Goal: Task Accomplishment & Management: Use online tool/utility

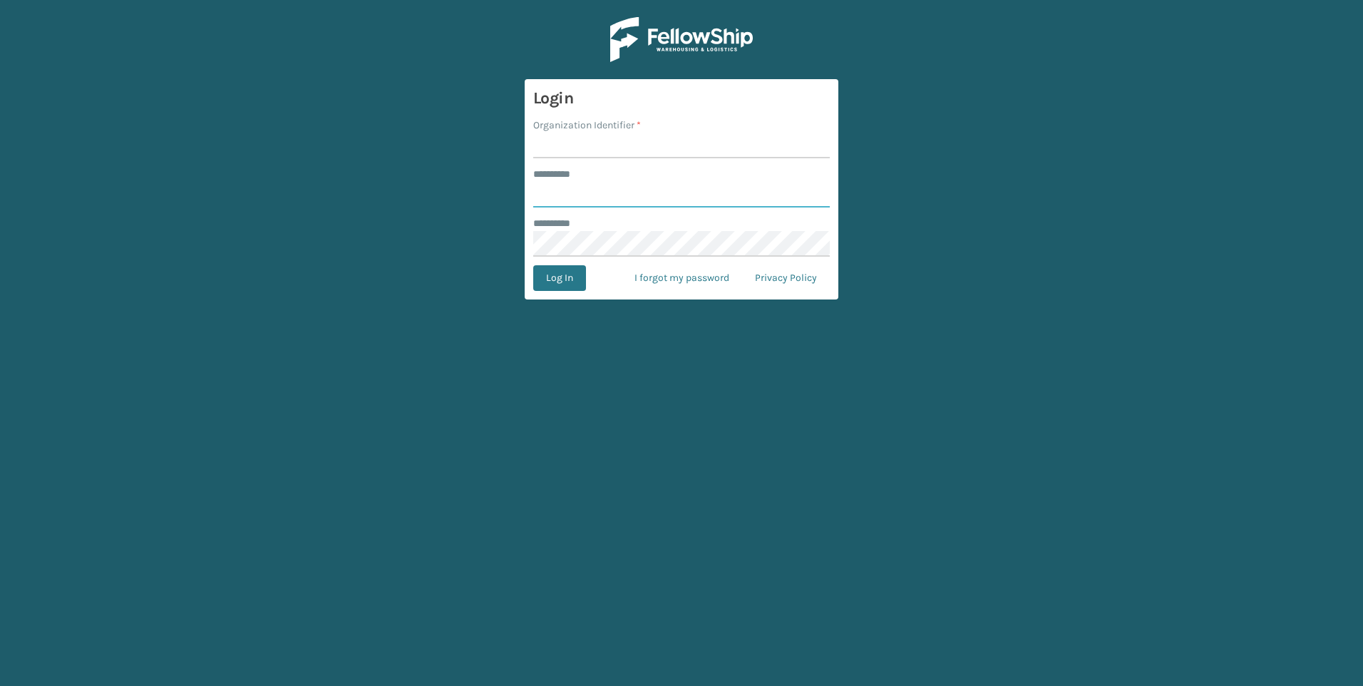
type input "***"
click at [652, 155] on input "Organization Identifier *" at bounding box center [681, 146] width 297 height 26
type input "Fellowship - West"
drag, startPoint x: 652, startPoint y: 155, endPoint x: 662, endPoint y: 201, distance: 47.4
click at [668, 195] on input "***" at bounding box center [681, 195] width 297 height 26
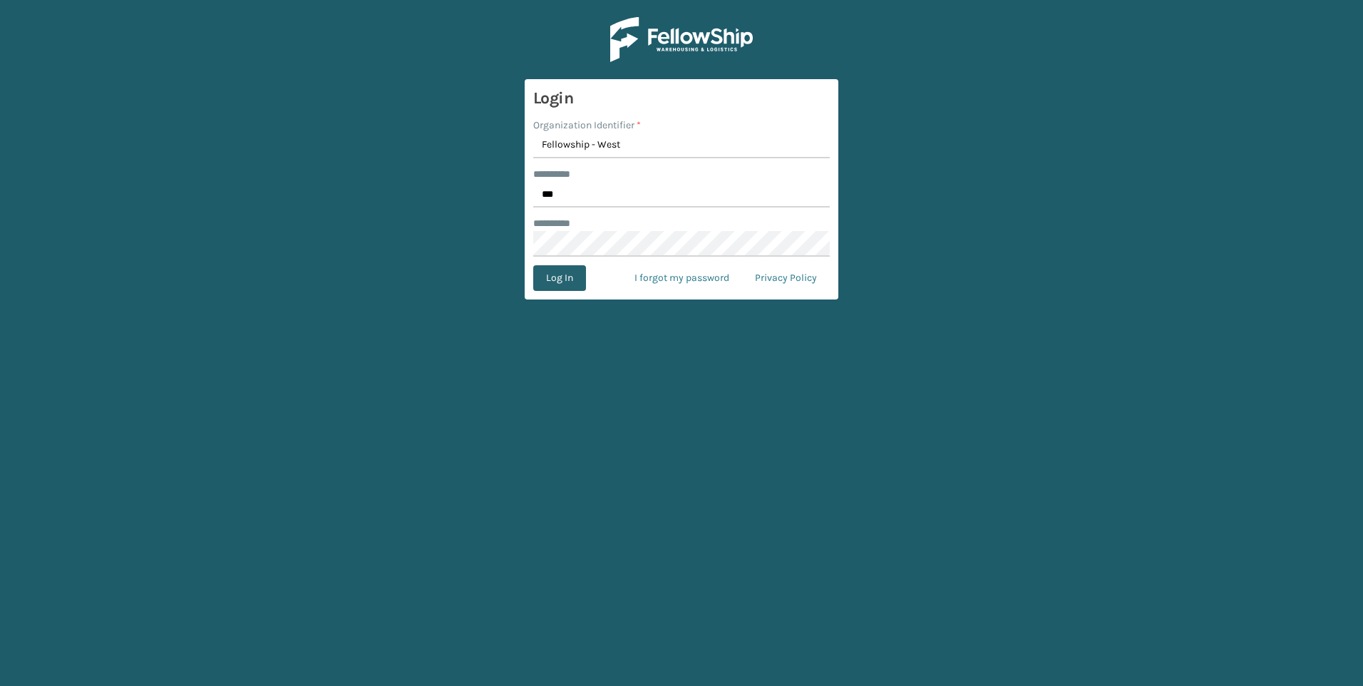
click at [550, 279] on button "Log In" at bounding box center [559, 278] width 53 height 26
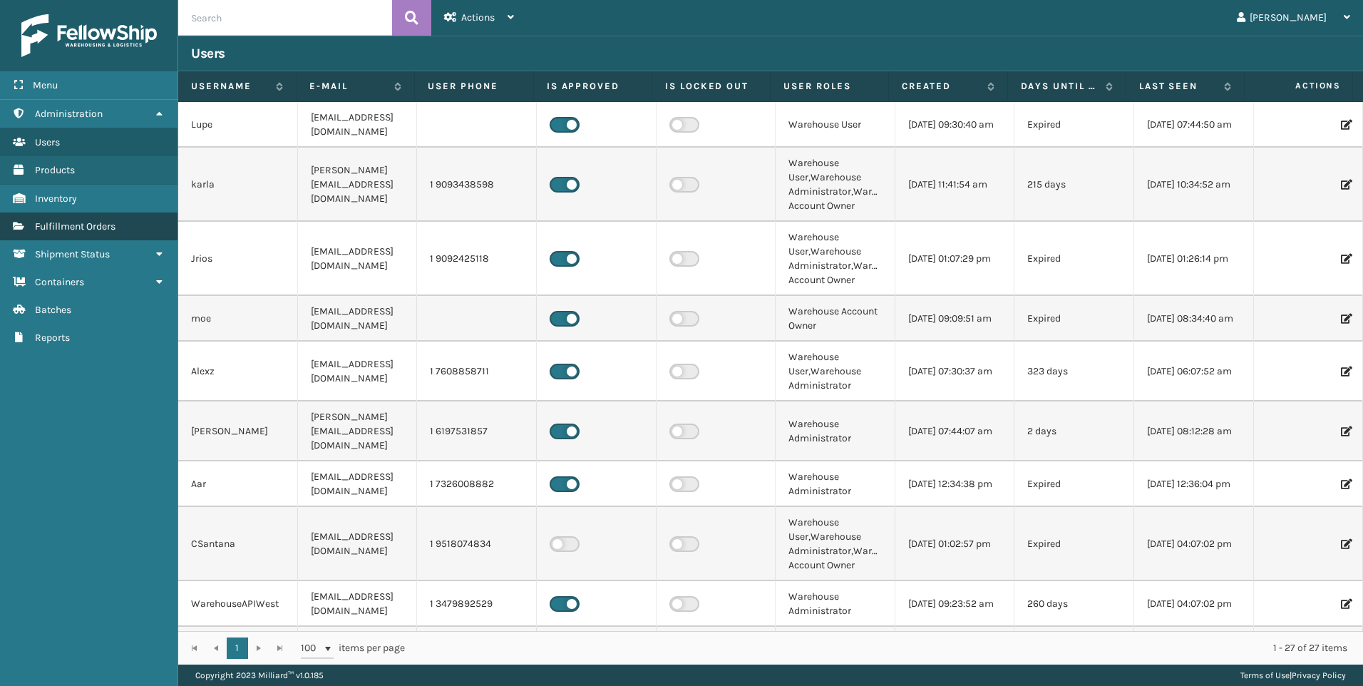
click at [96, 221] on span "Fulfillment Orders" at bounding box center [75, 226] width 81 height 12
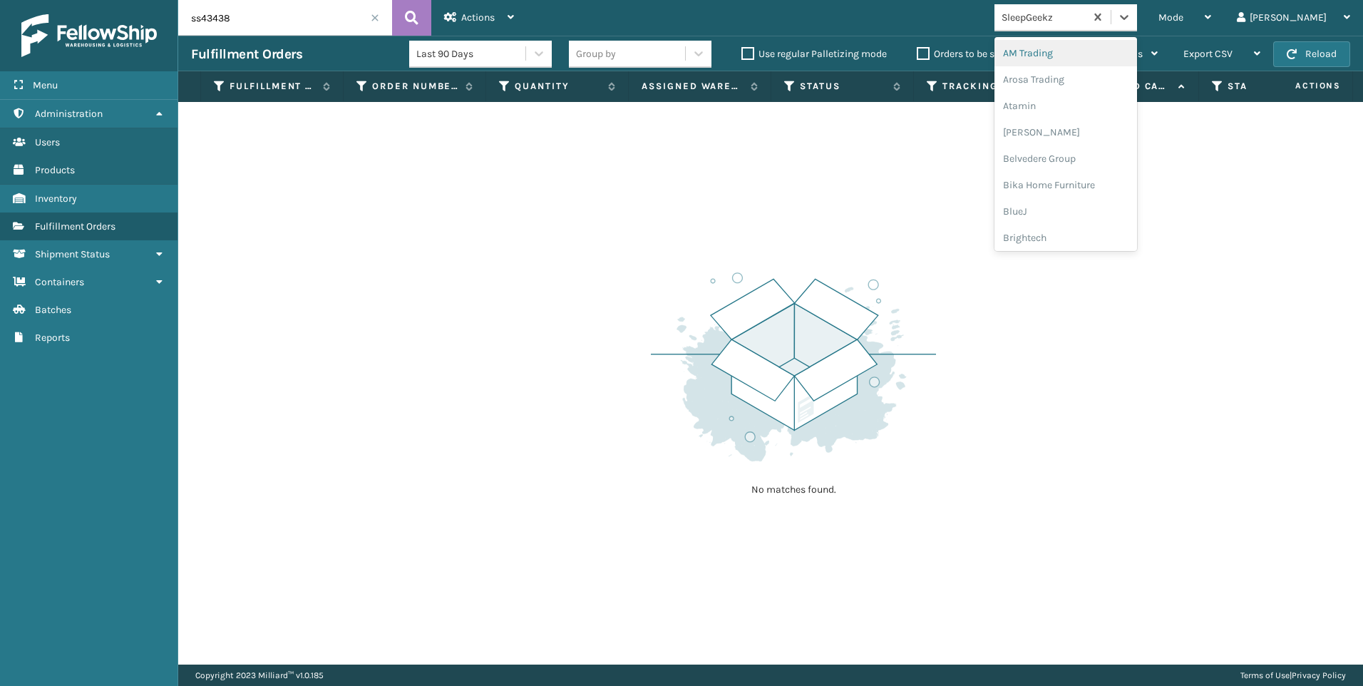
click at [1086, 14] on div "SleepGeekz" at bounding box center [1044, 17] width 85 height 15
click at [1211, 19] on div "Mode" at bounding box center [1184, 18] width 53 height 36
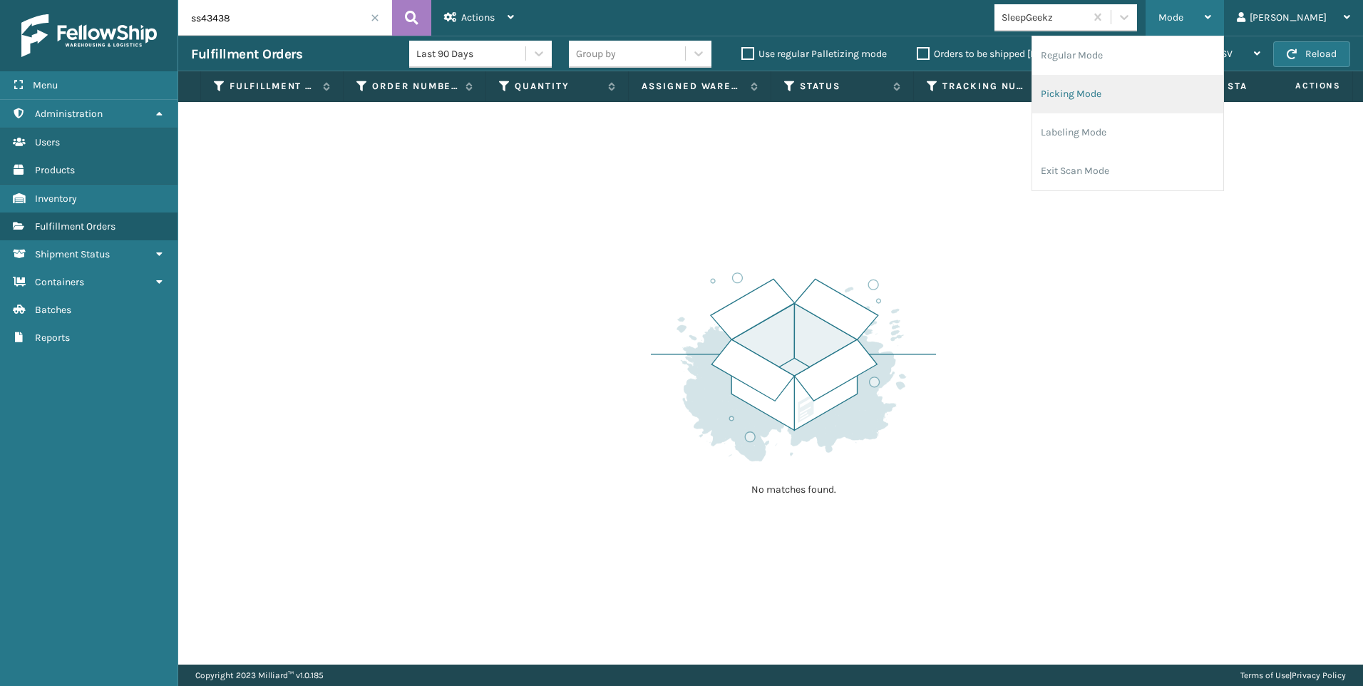
click at [1161, 95] on li "Picking Mode" at bounding box center [1127, 94] width 191 height 38
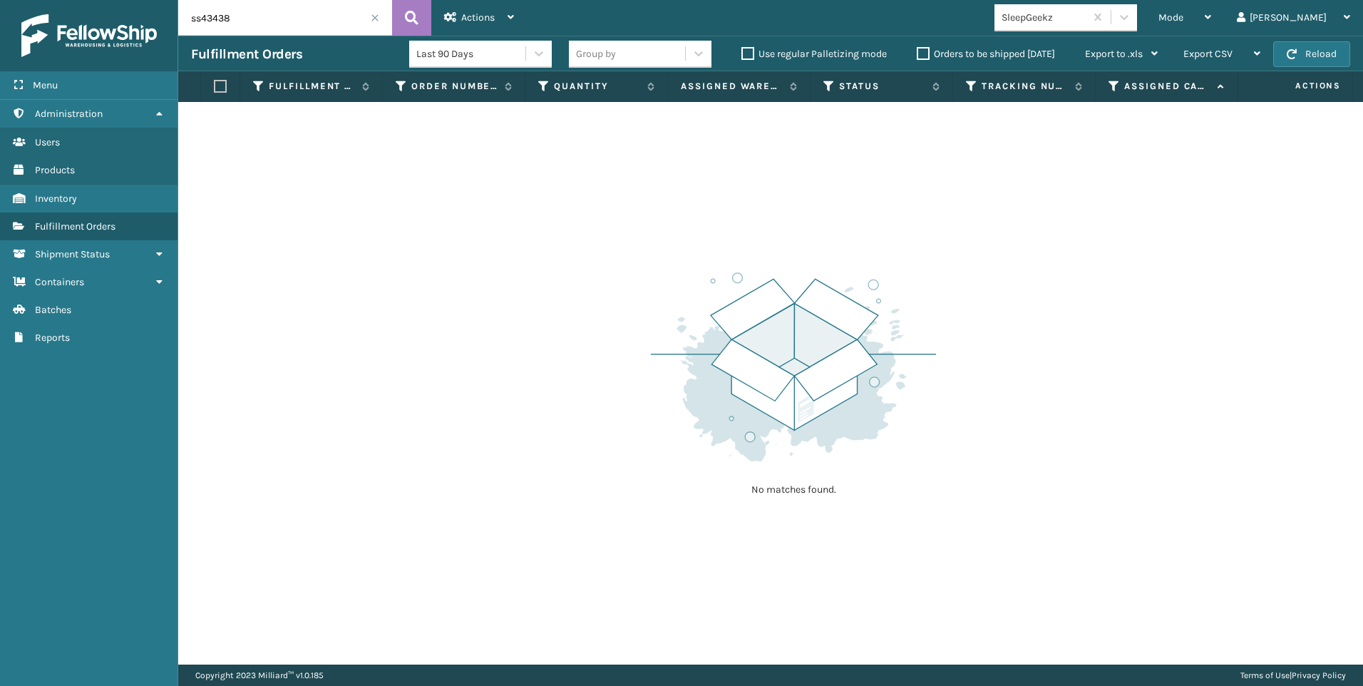
click at [374, 15] on span at bounding box center [375, 18] width 9 height 9
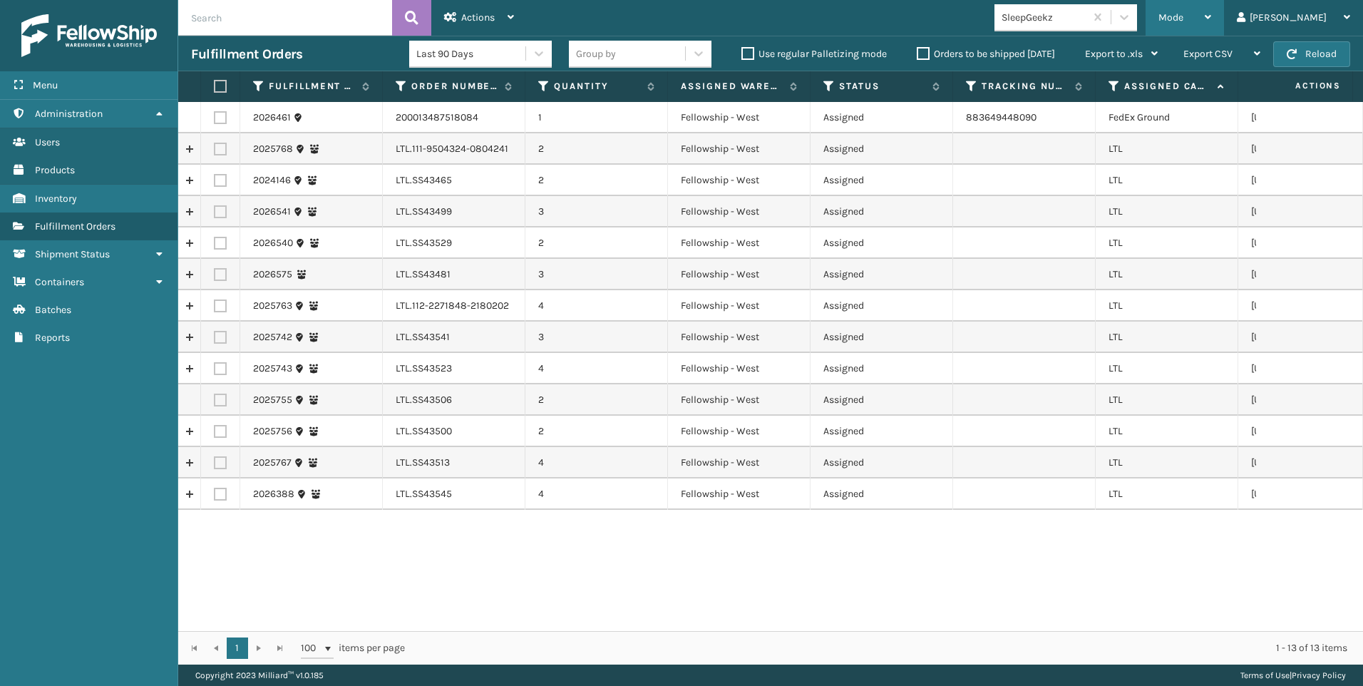
click at [1211, 1] on div "Mode" at bounding box center [1184, 18] width 53 height 36
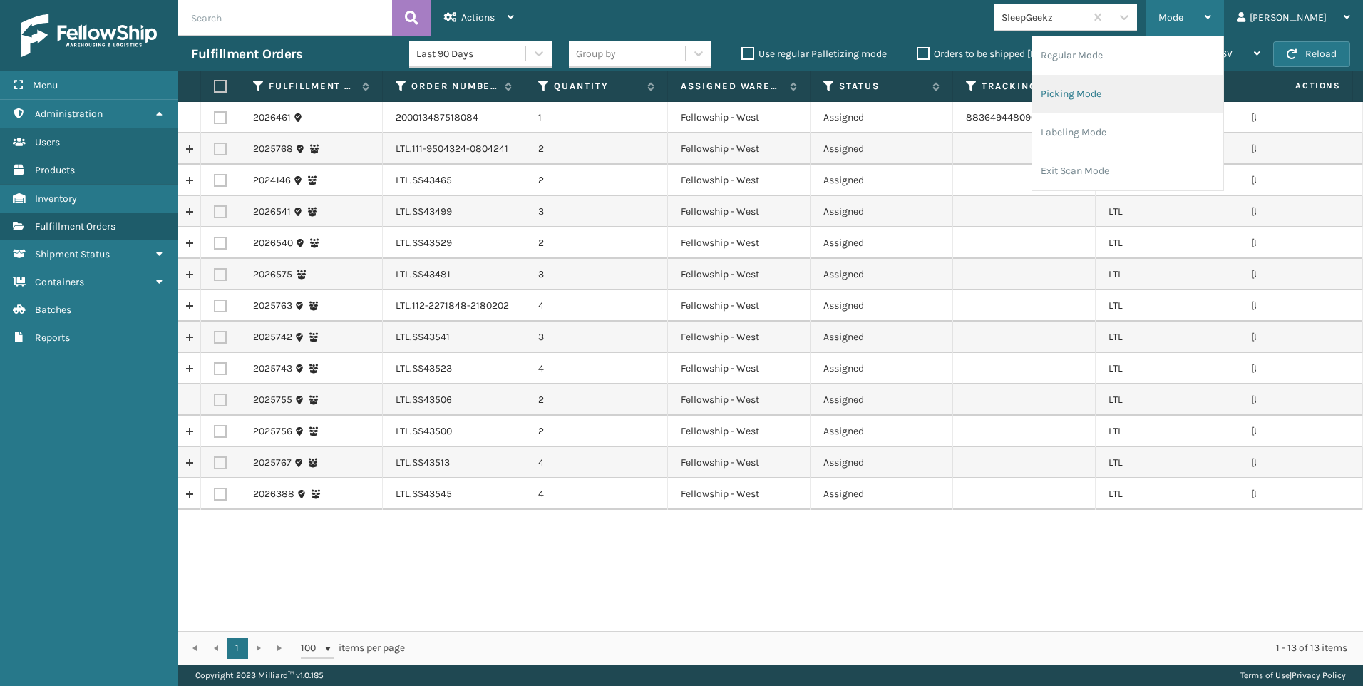
click at [1187, 96] on li "Picking Mode" at bounding box center [1127, 94] width 191 height 38
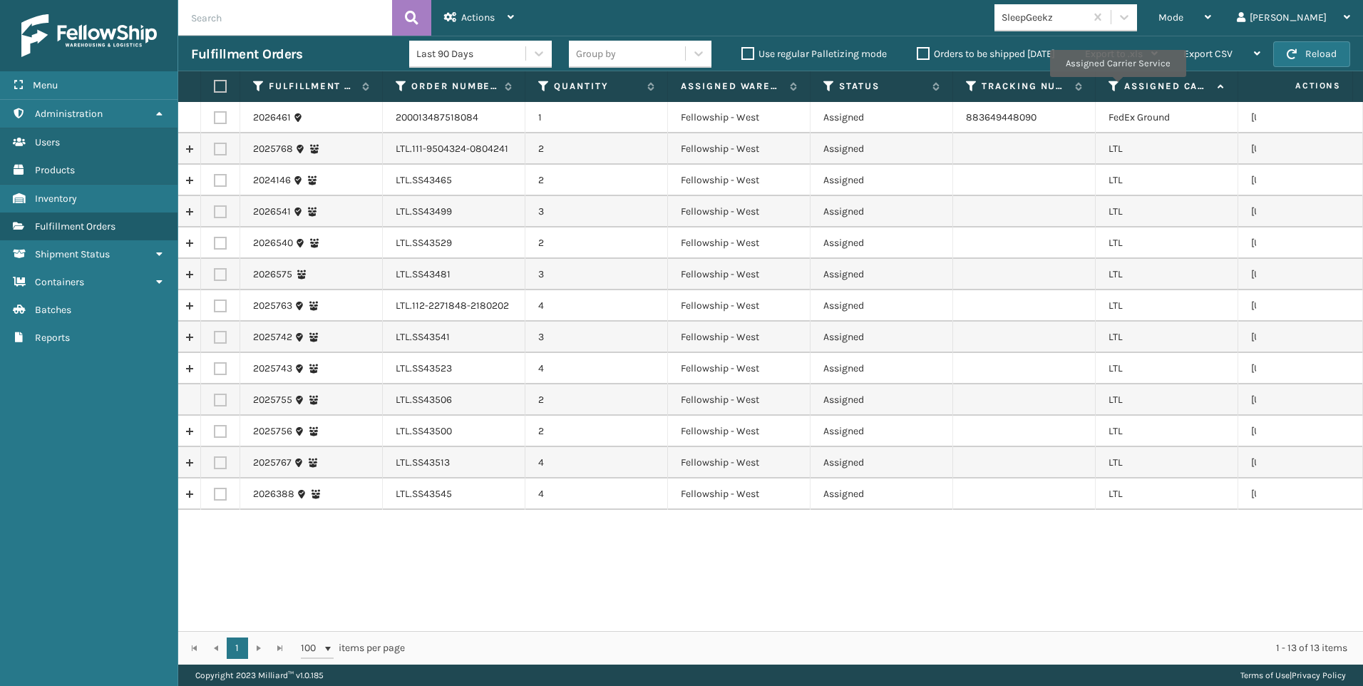
click at [1116, 85] on icon at bounding box center [1114, 86] width 11 height 13
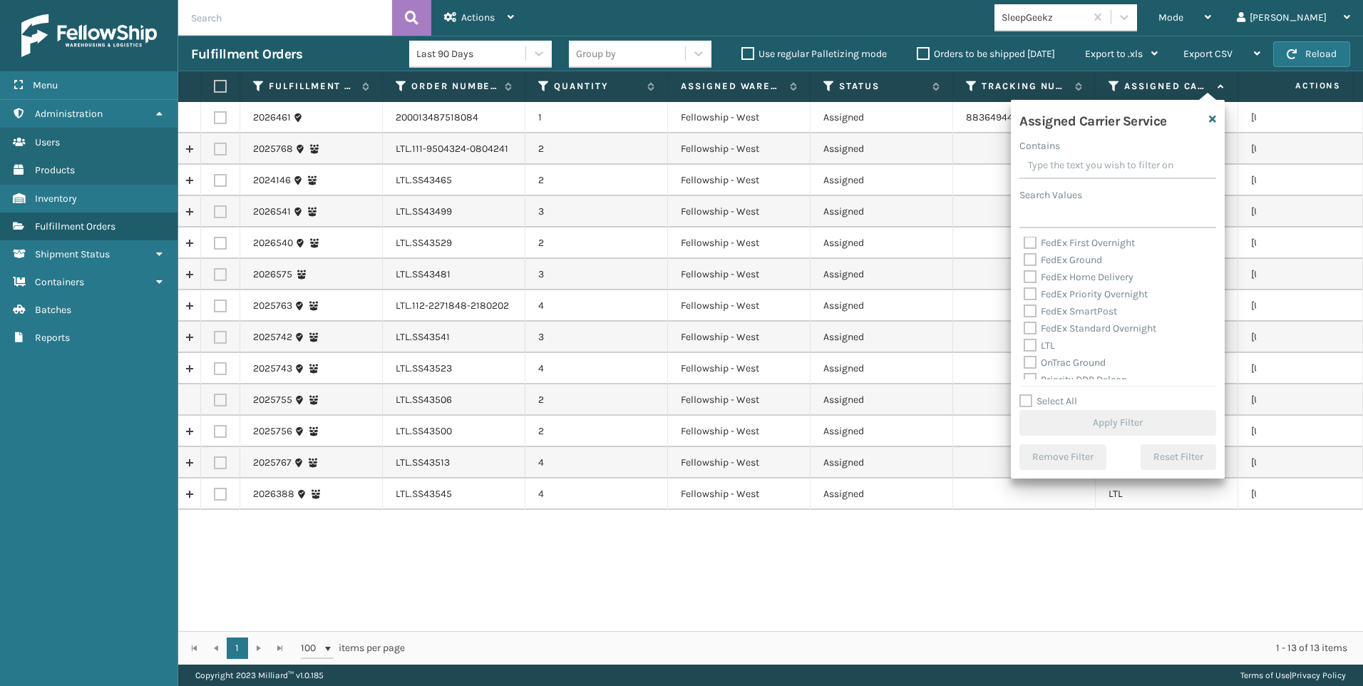
scroll to position [143, 0]
click at [1052, 309] on label "LTL" at bounding box center [1039, 308] width 31 height 12
drag, startPoint x: 1052, startPoint y: 309, endPoint x: 1038, endPoint y: 319, distance: 17.4
click at [1038, 319] on label "OnTrac Ground" at bounding box center [1065, 325] width 82 height 12
click at [1024, 319] on input "OnTrac Ground" at bounding box center [1024, 321] width 1 height 9
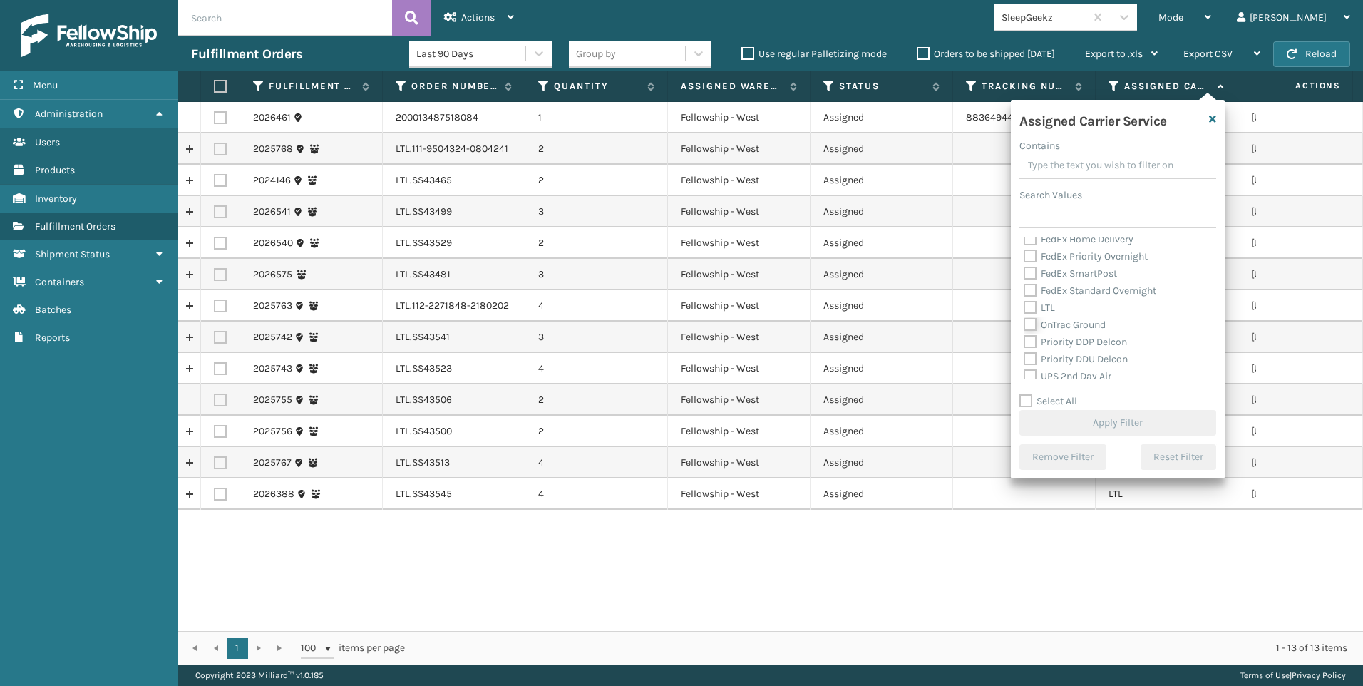
checkbox input "true"
click at [1039, 302] on label "LTL" at bounding box center [1039, 308] width 31 height 12
click at [1024, 302] on input "LTL" at bounding box center [1024, 303] width 1 height 9
checkbox input "true"
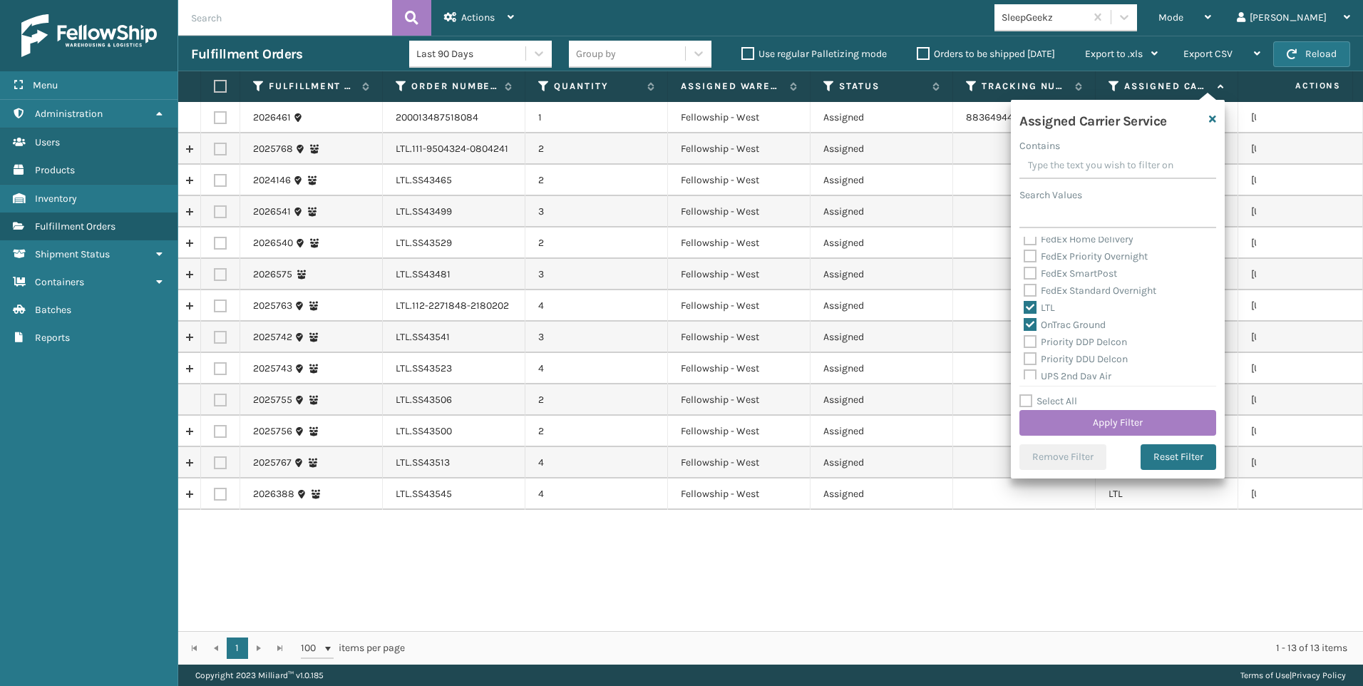
click at [1041, 324] on label "OnTrac Ground" at bounding box center [1065, 325] width 82 height 12
click at [1024, 324] on input "OnTrac Ground" at bounding box center [1024, 321] width 1 height 9
checkbox input "false"
click at [1064, 424] on button "Apply Filter" at bounding box center [1117, 423] width 197 height 26
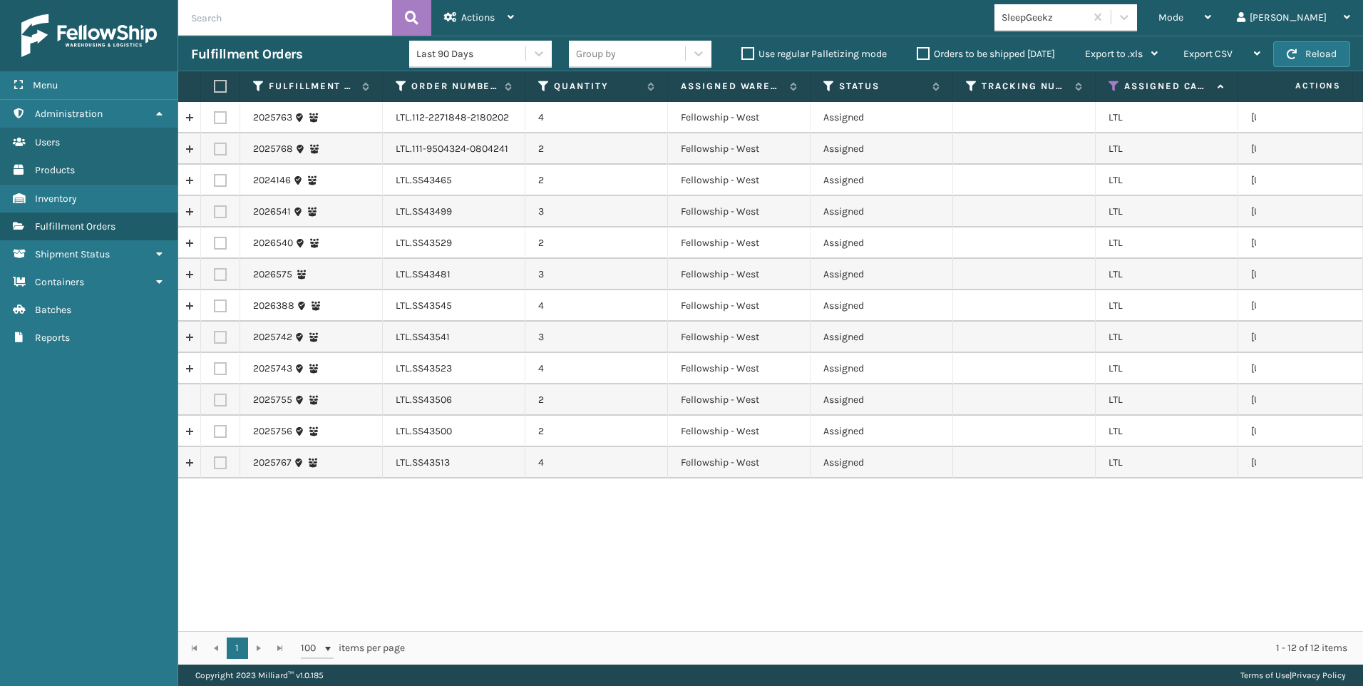
click at [222, 89] on label at bounding box center [218, 86] width 9 height 13
click at [215, 89] on input "checkbox" at bounding box center [214, 86] width 1 height 9
checkbox input "true"
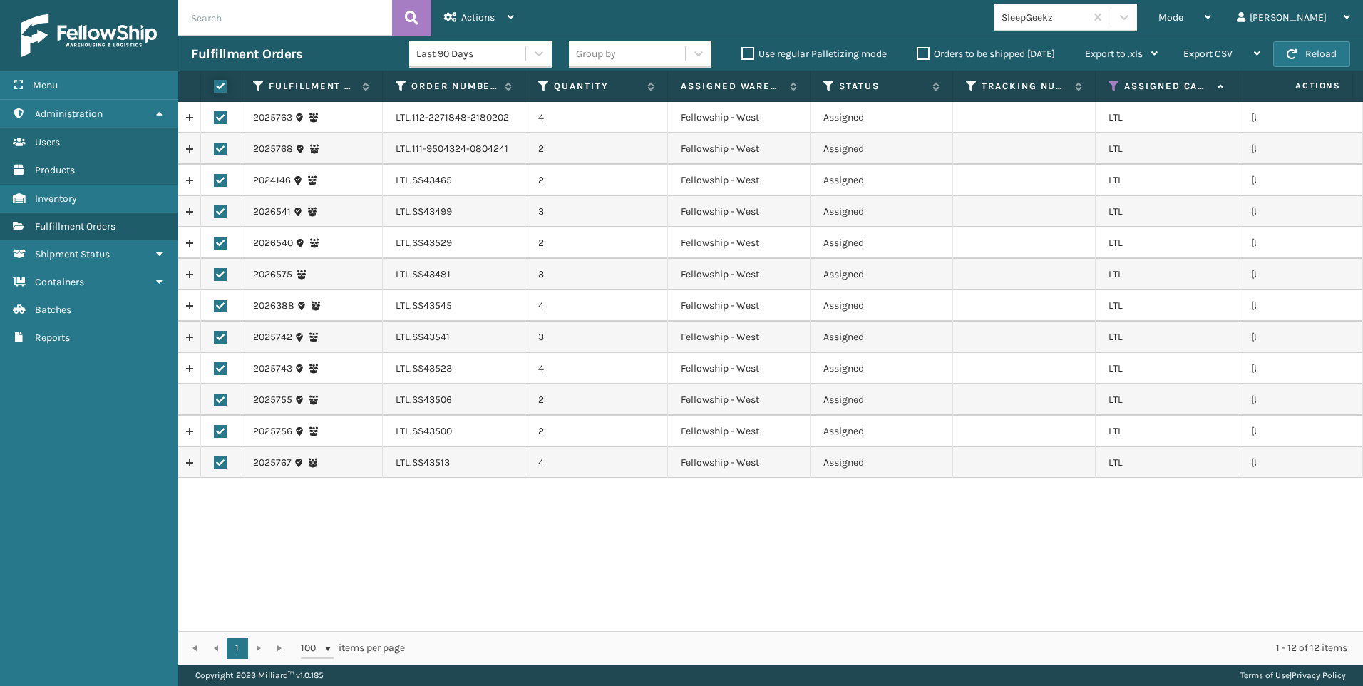
checkbox input "true"
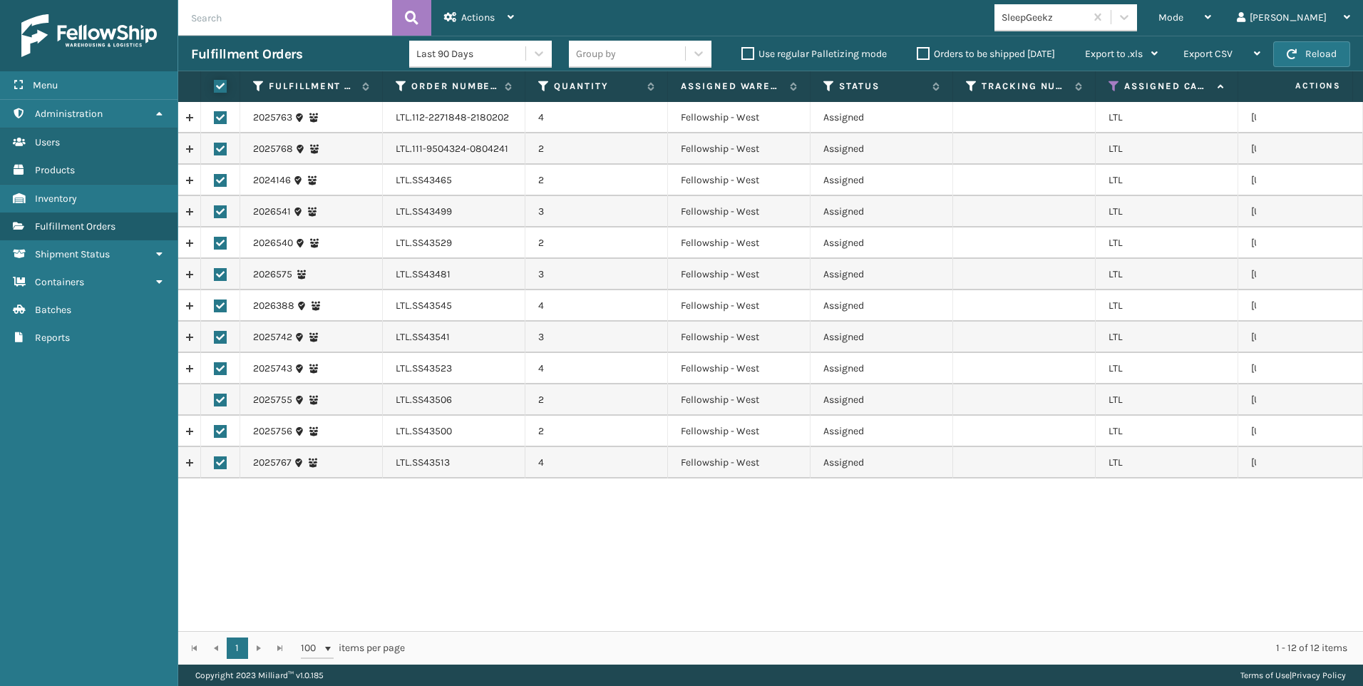
checkbox input "true"
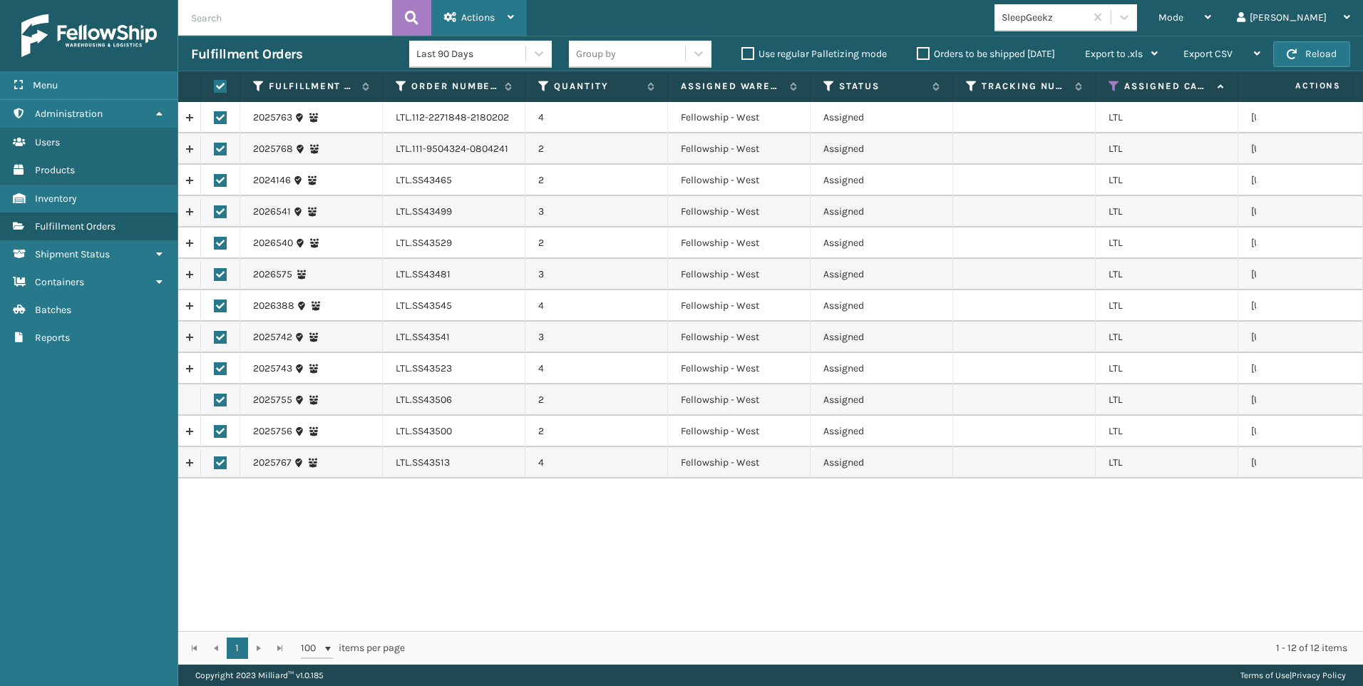
click at [492, 12] on span "Actions" at bounding box center [478, 17] width 34 height 12
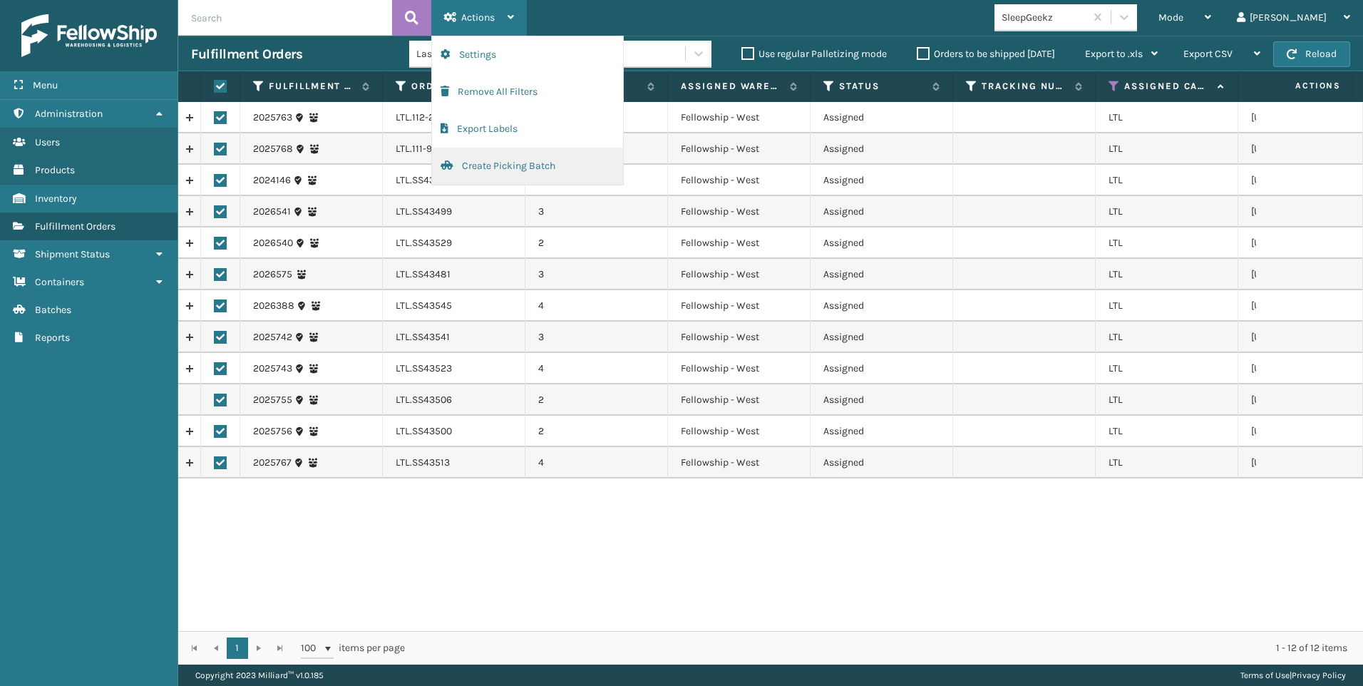
click at [493, 168] on button "Create Picking Batch" at bounding box center [527, 166] width 191 height 37
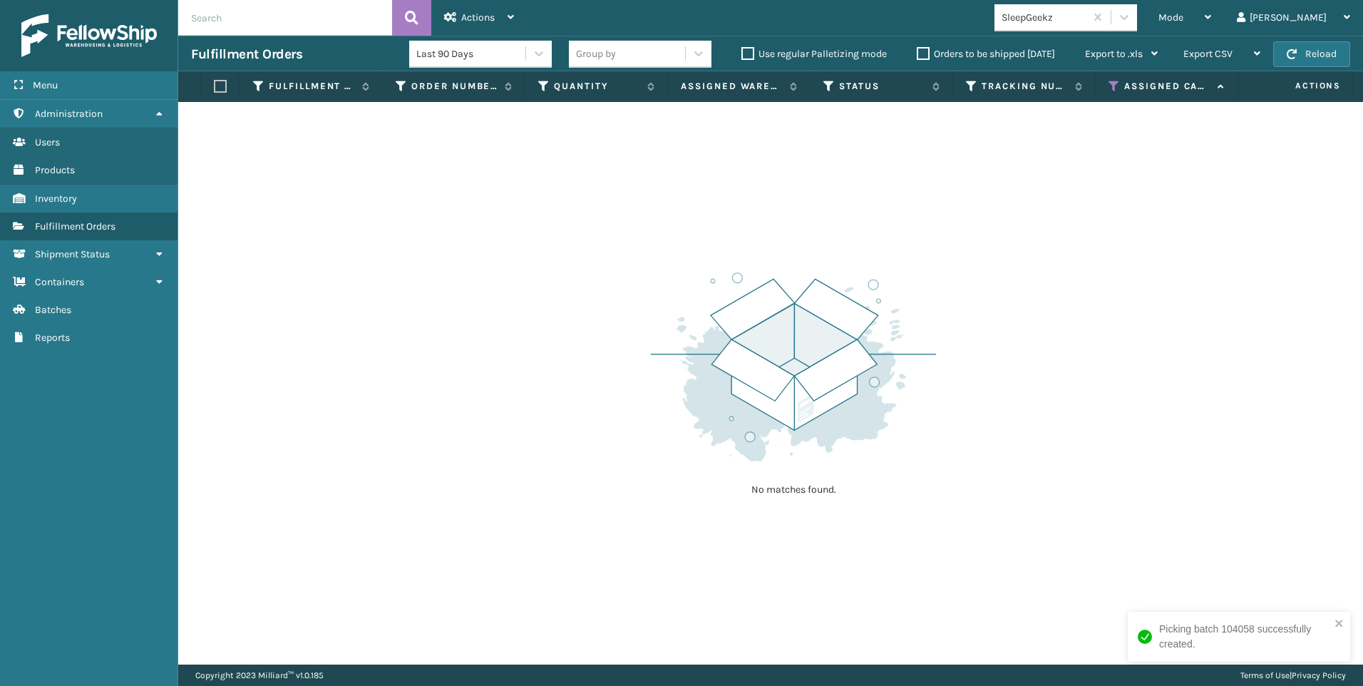
click at [1086, 13] on div "SleepGeekz" at bounding box center [1044, 17] width 85 height 15
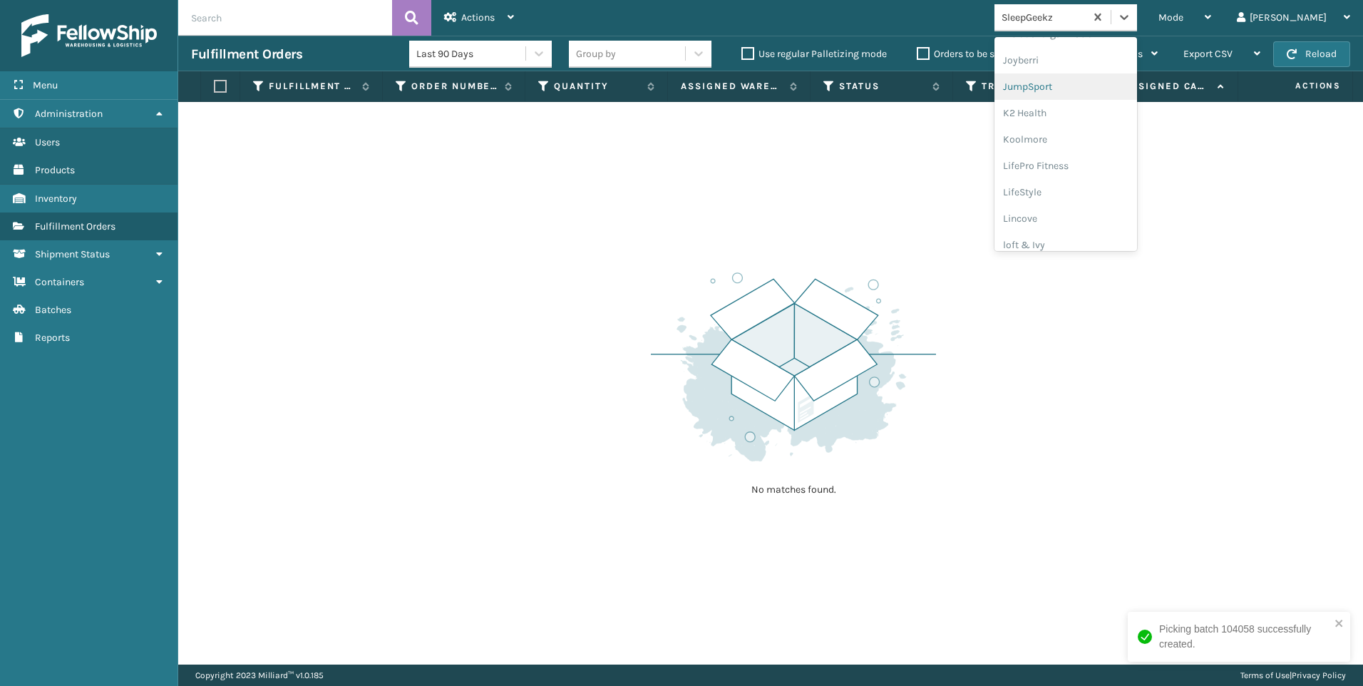
scroll to position [428, 0]
click at [1117, 132] on div "Koolmore" at bounding box center [1066, 126] width 143 height 26
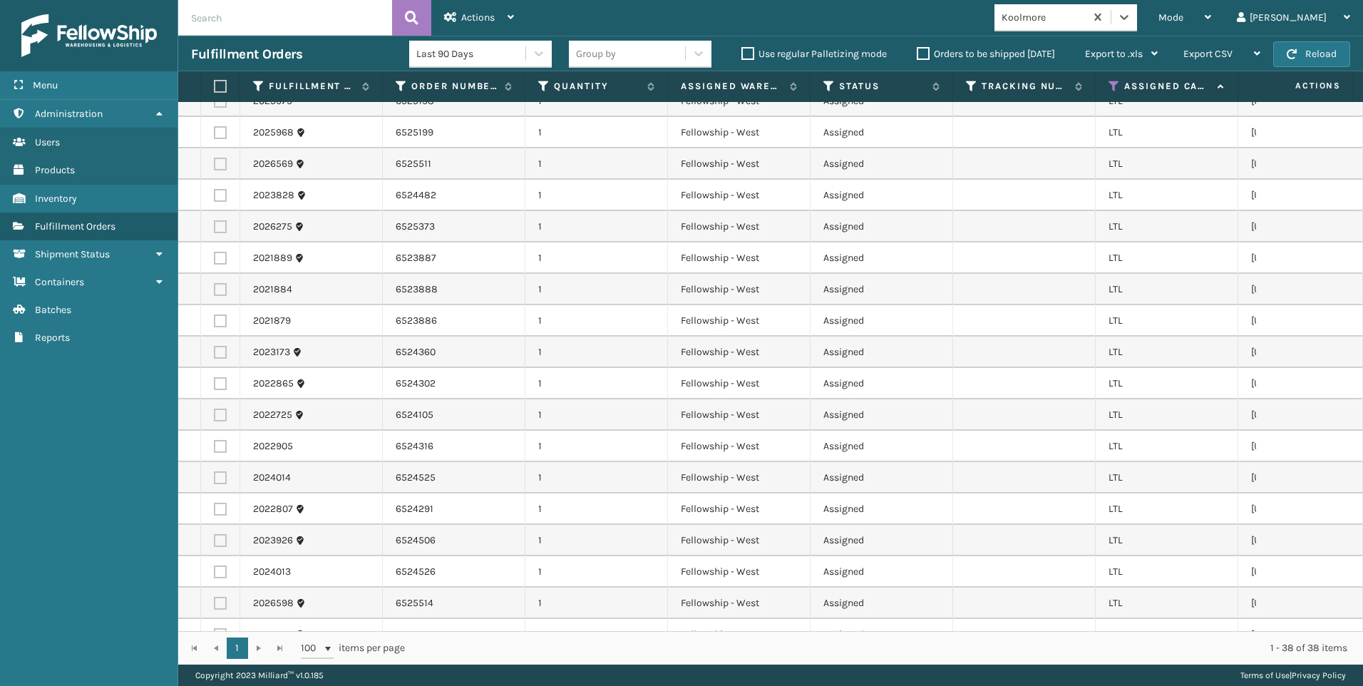
scroll to position [0, 0]
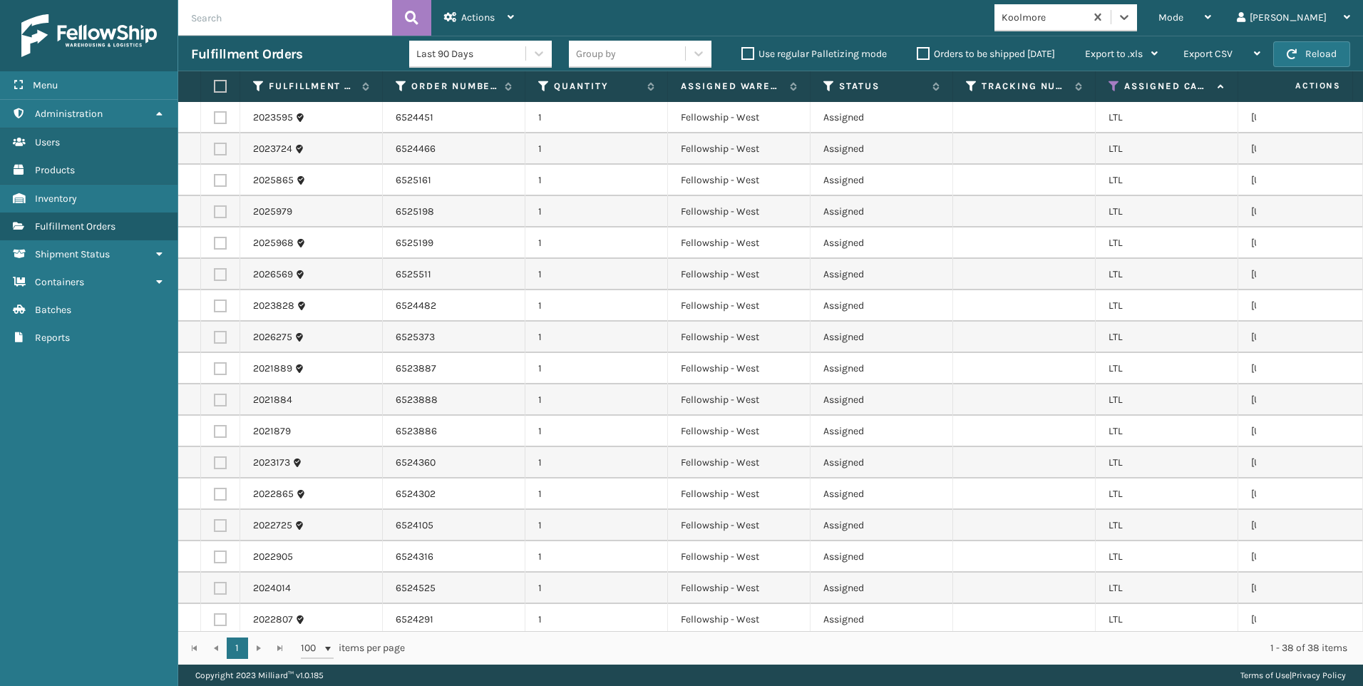
click at [217, 86] on label at bounding box center [218, 86] width 9 height 13
click at [215, 86] on input "checkbox" at bounding box center [214, 86] width 1 height 9
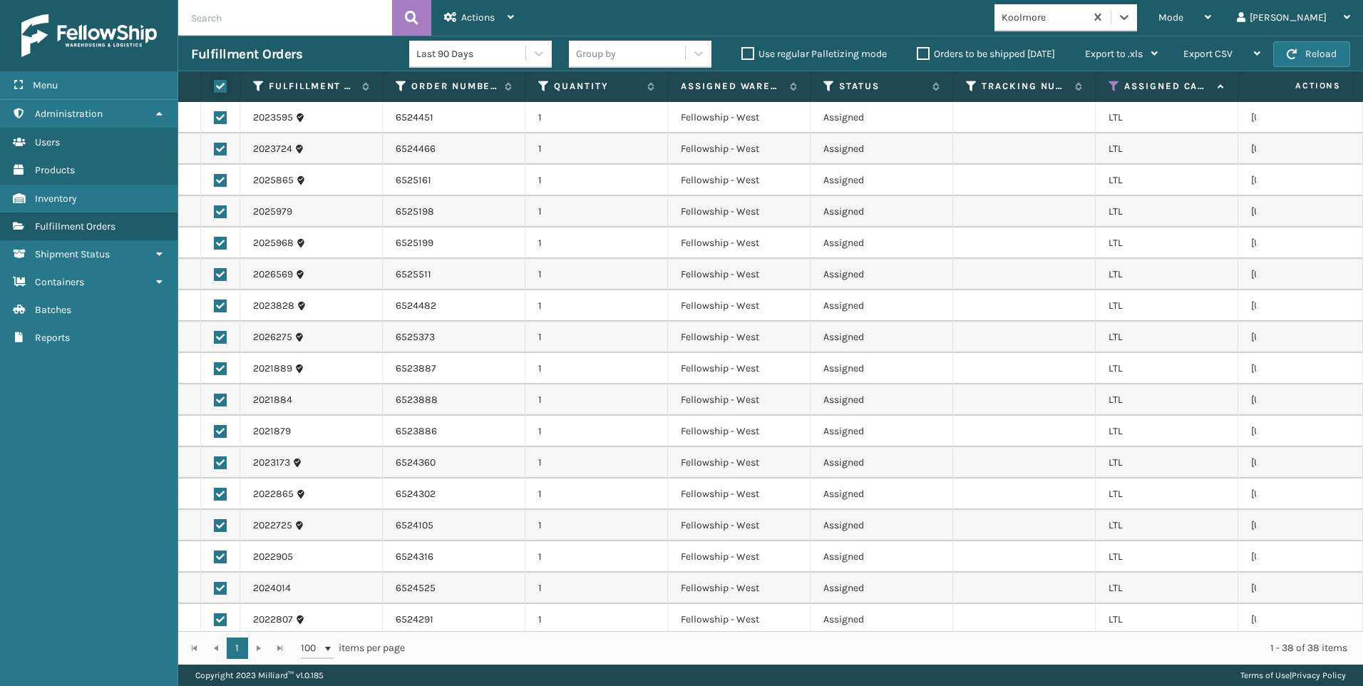
checkbox input "true"
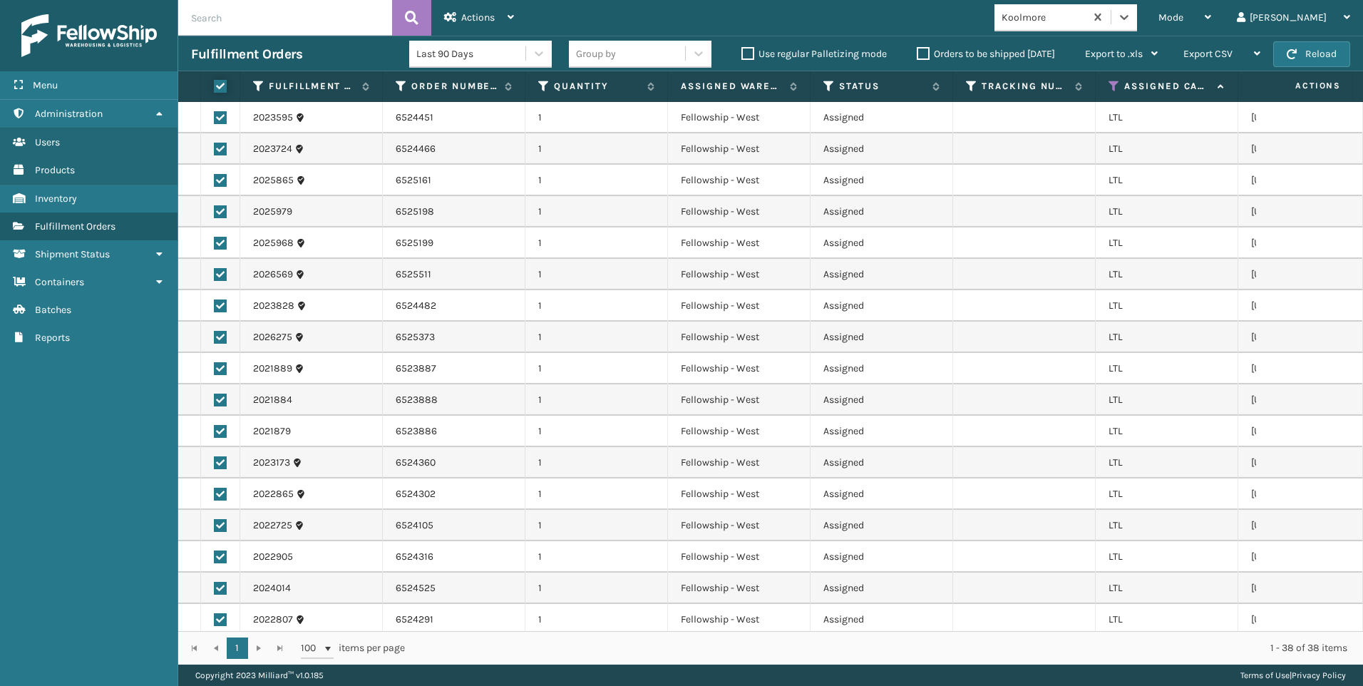
checkbox input "true"
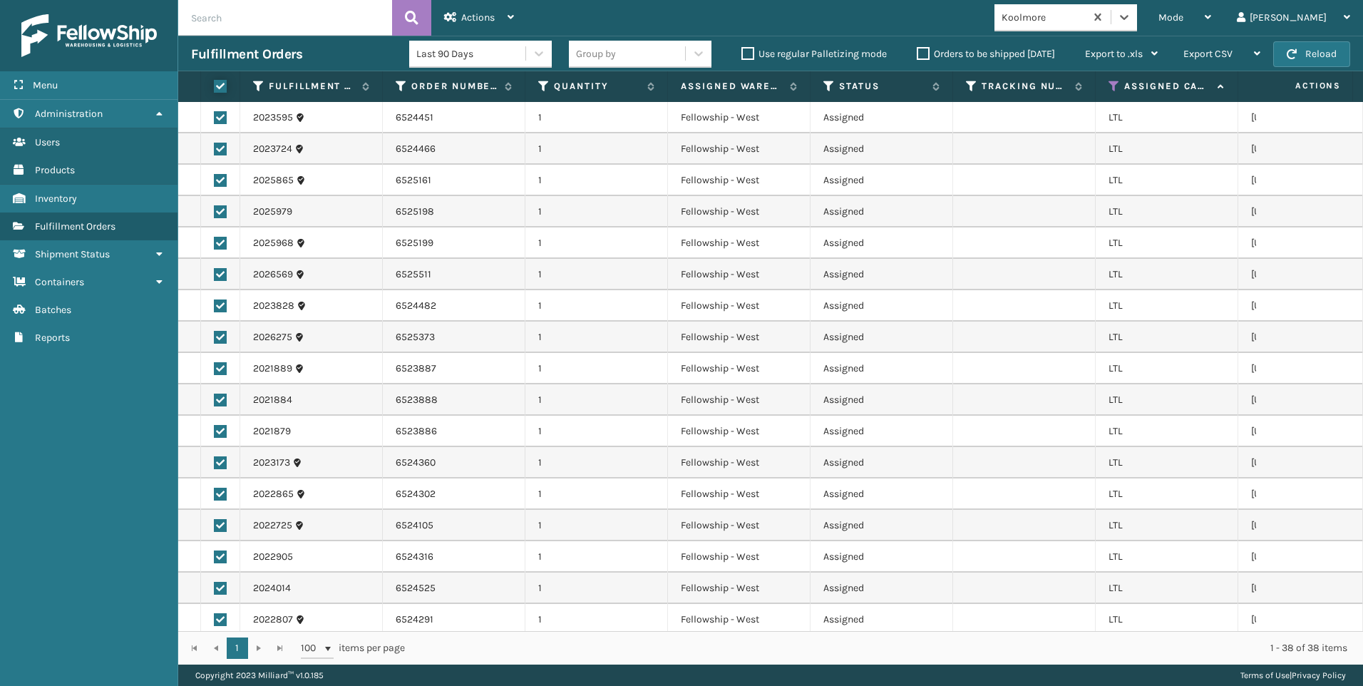
checkbox input "true"
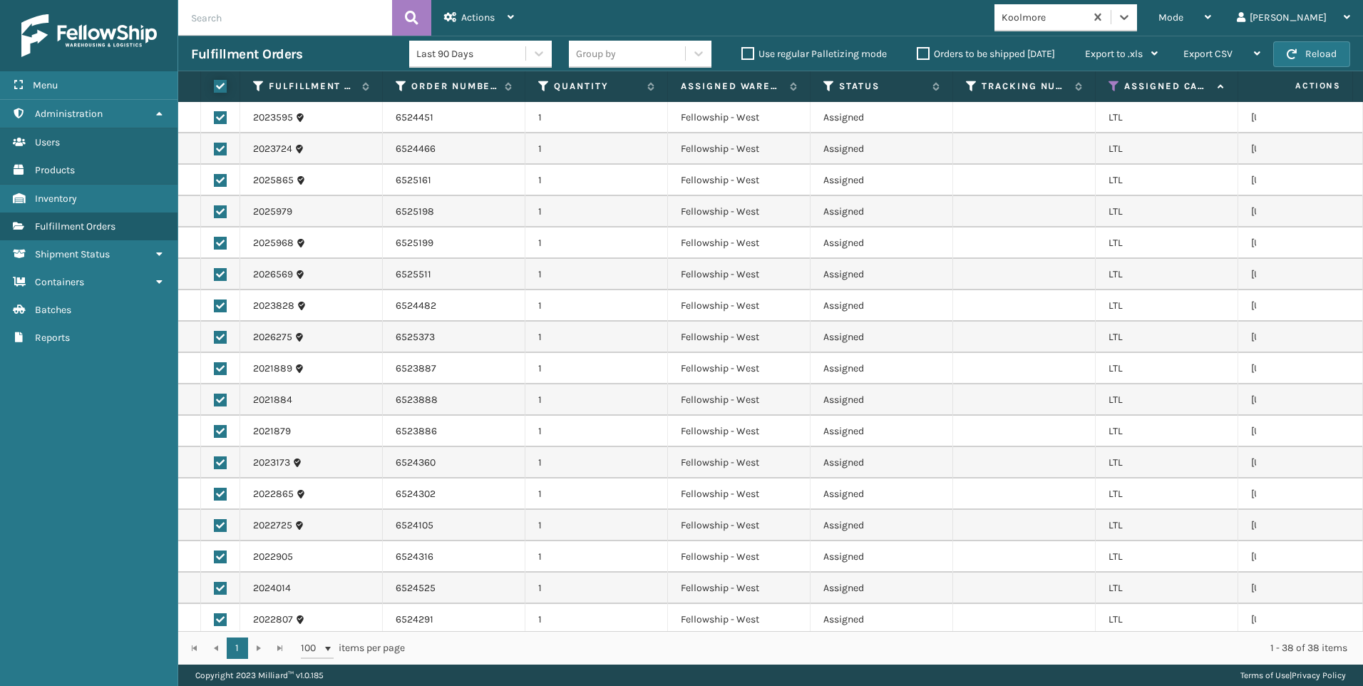
checkbox input "true"
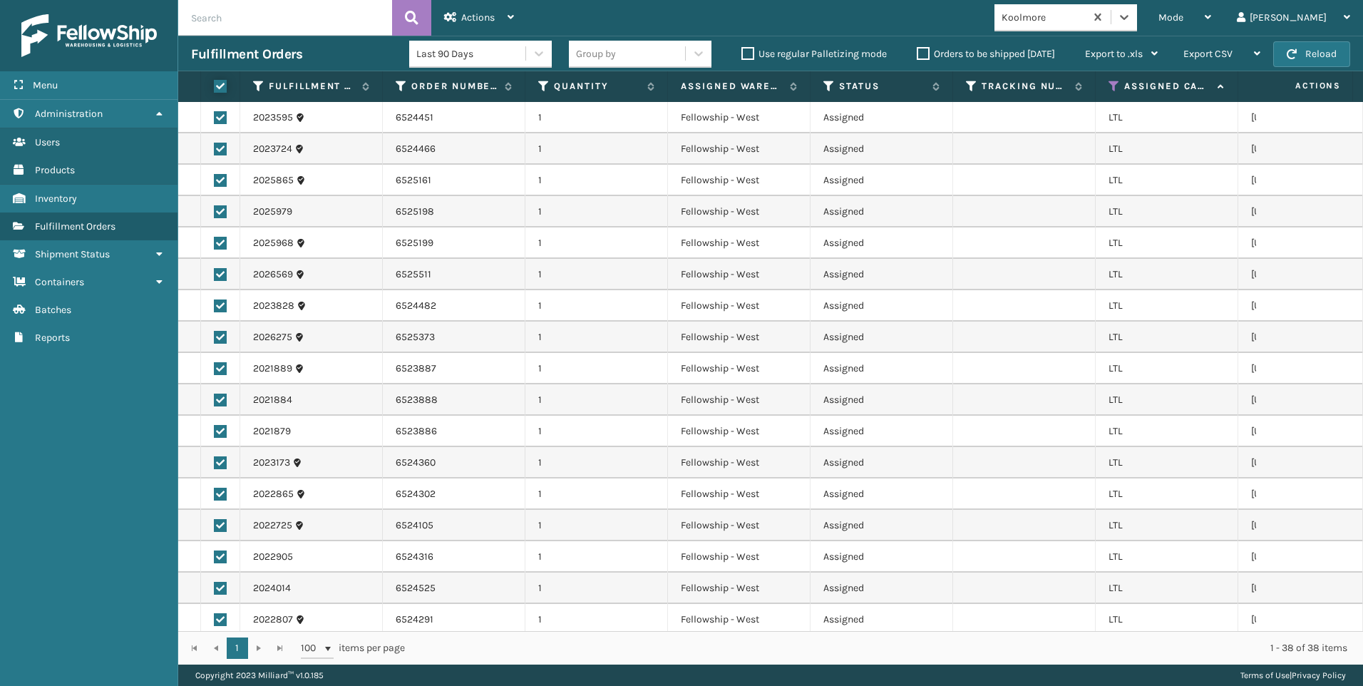
checkbox input "true"
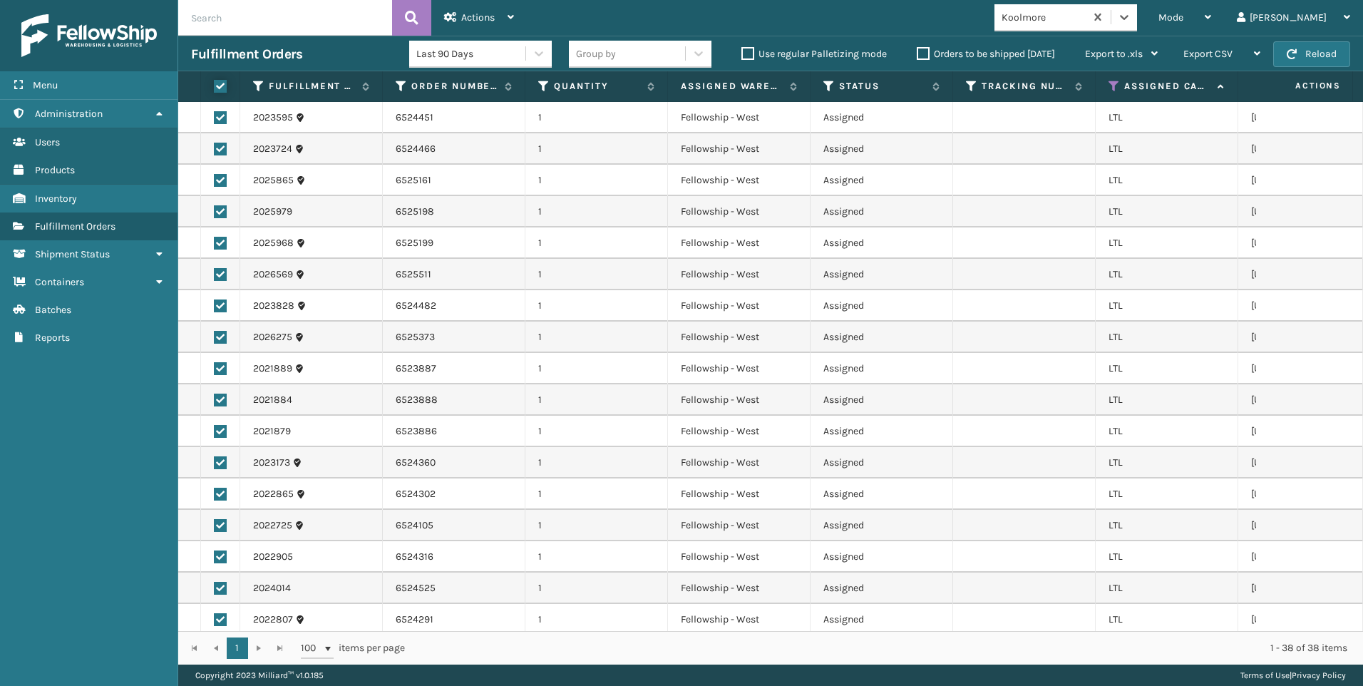
checkbox input "true"
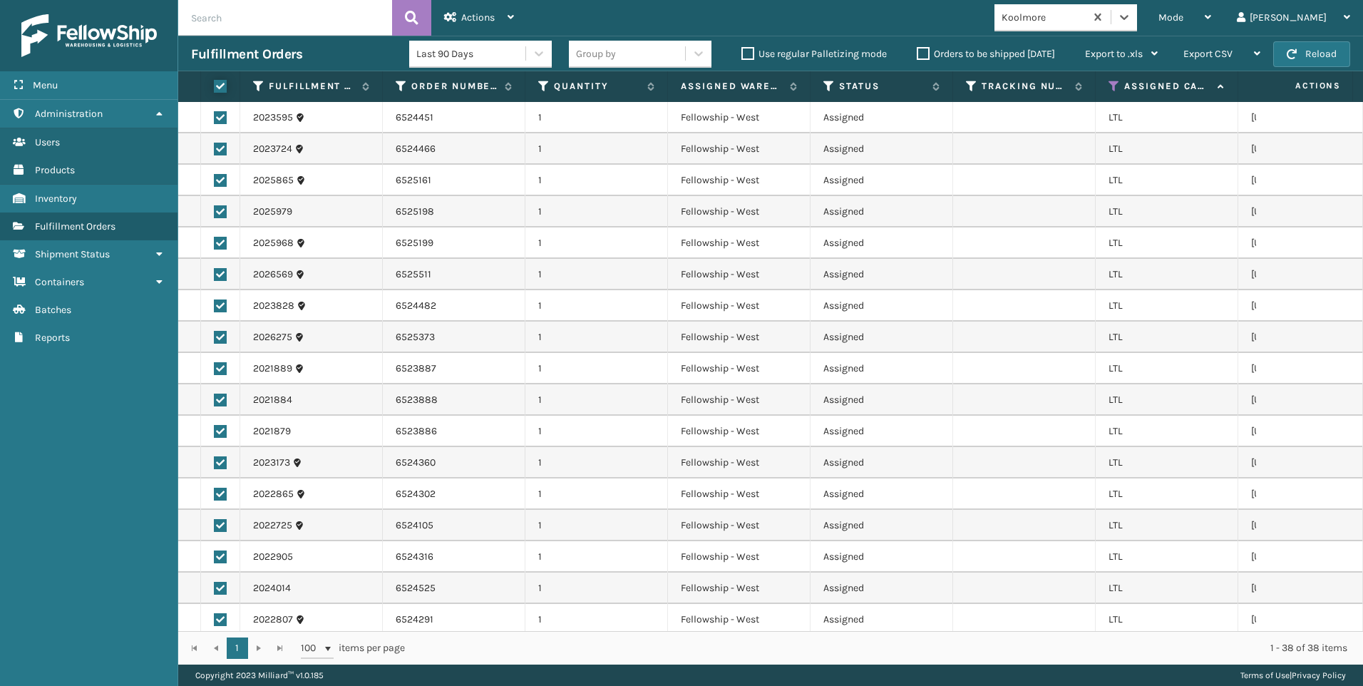
checkbox input "true"
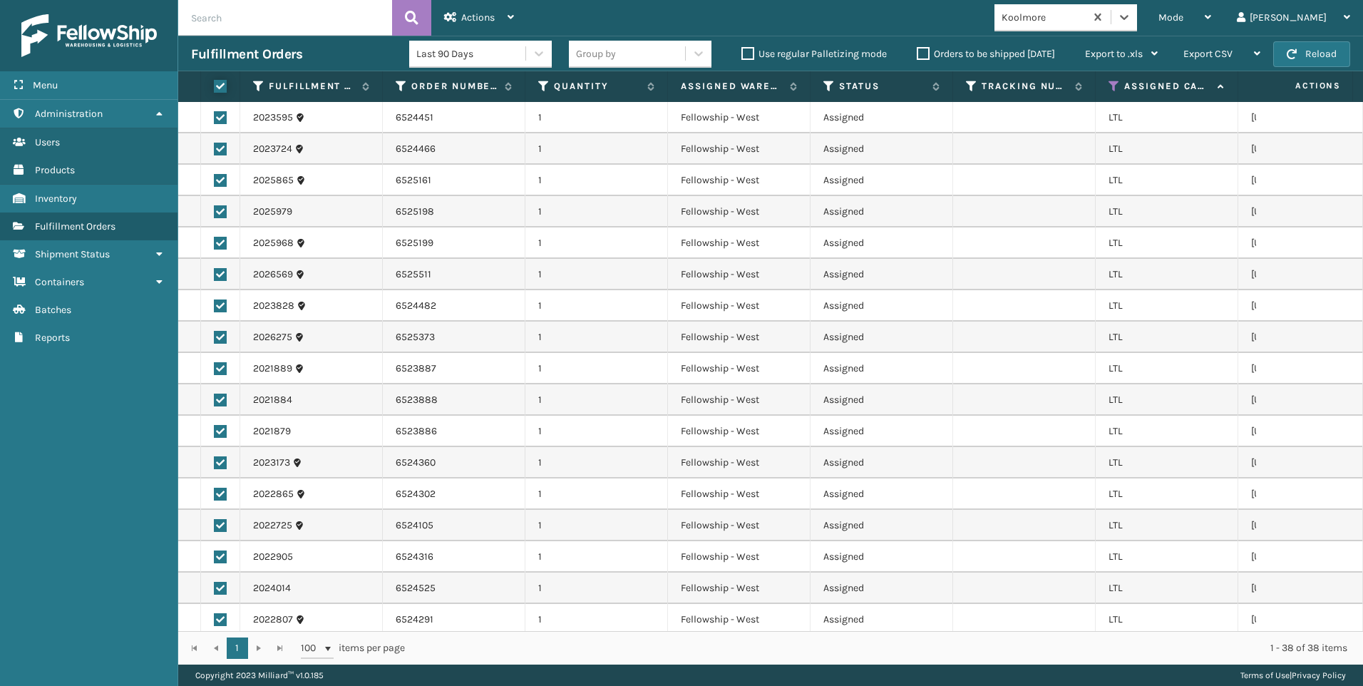
checkbox input "true"
click at [526, 25] on div "Actions Settings Remove All Filters Export Labels Create Picking Batch" at bounding box center [479, 18] width 96 height 36
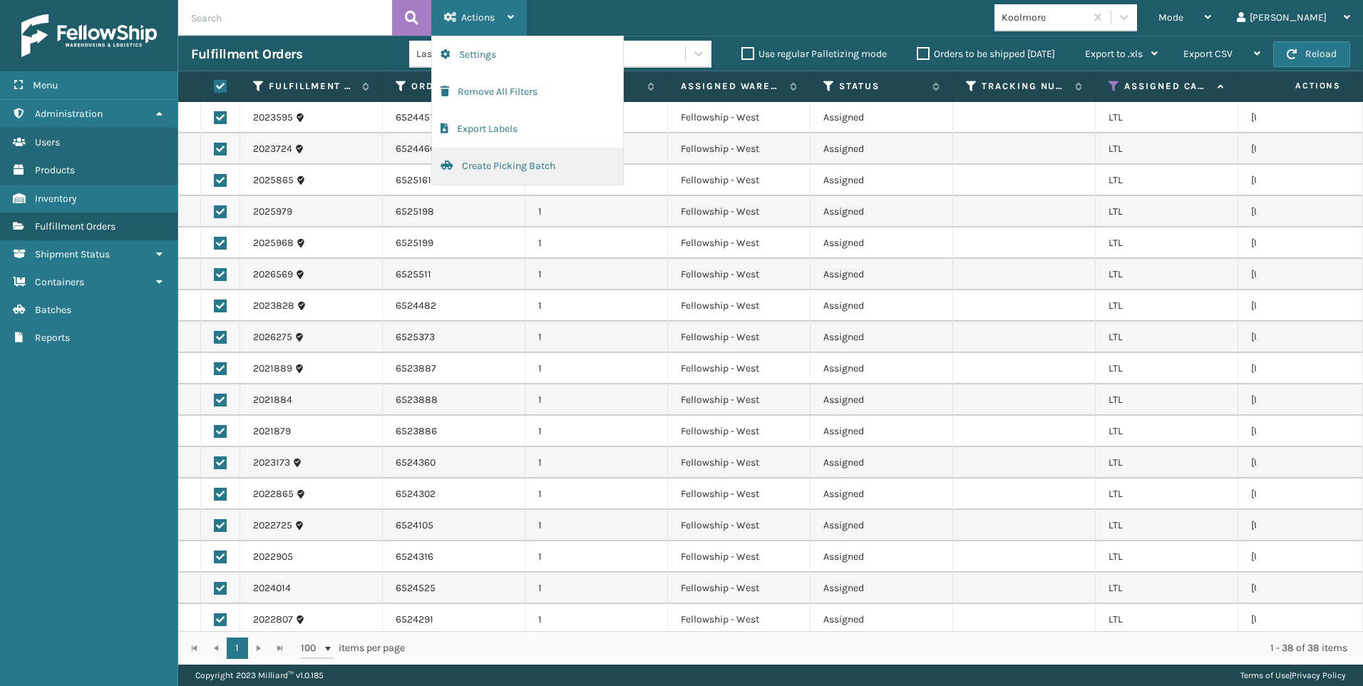
click at [516, 161] on button "Create Picking Batch" at bounding box center [527, 166] width 191 height 37
